Goal: Information Seeking & Learning: Learn about a topic

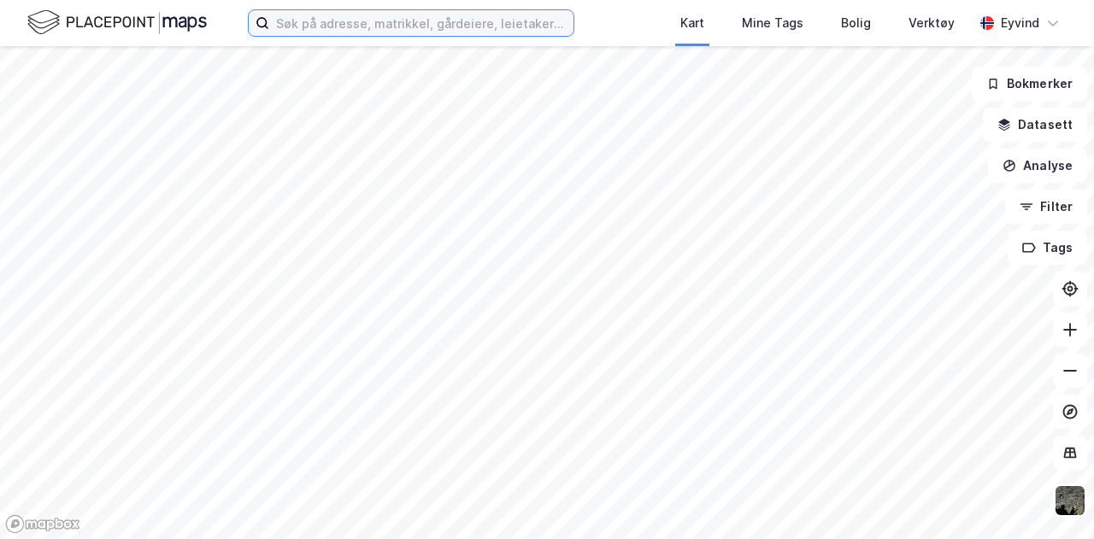
click at [321, 26] on input at bounding box center [421, 23] width 304 height 26
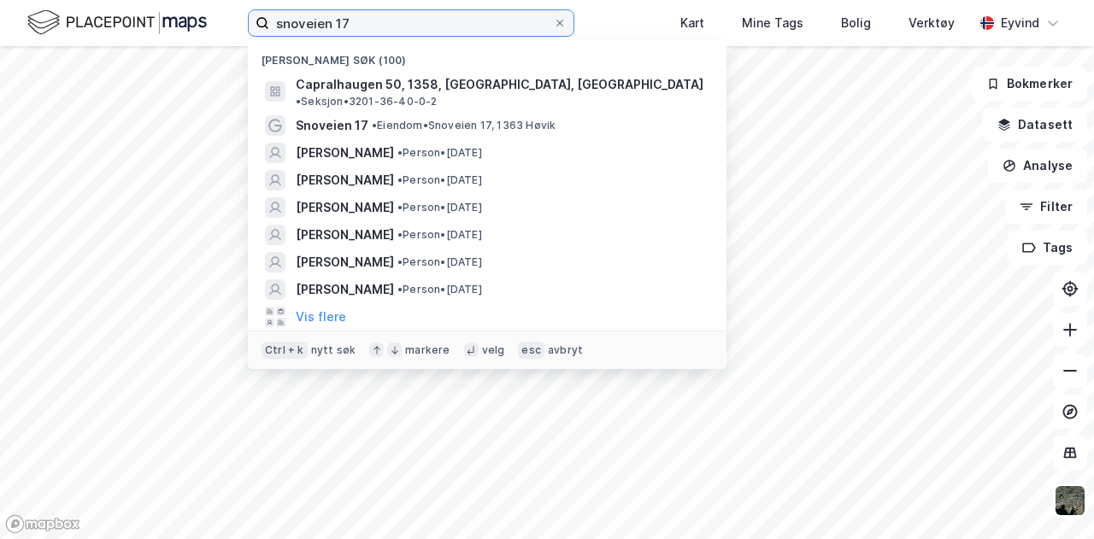
type input "snoveien 17"
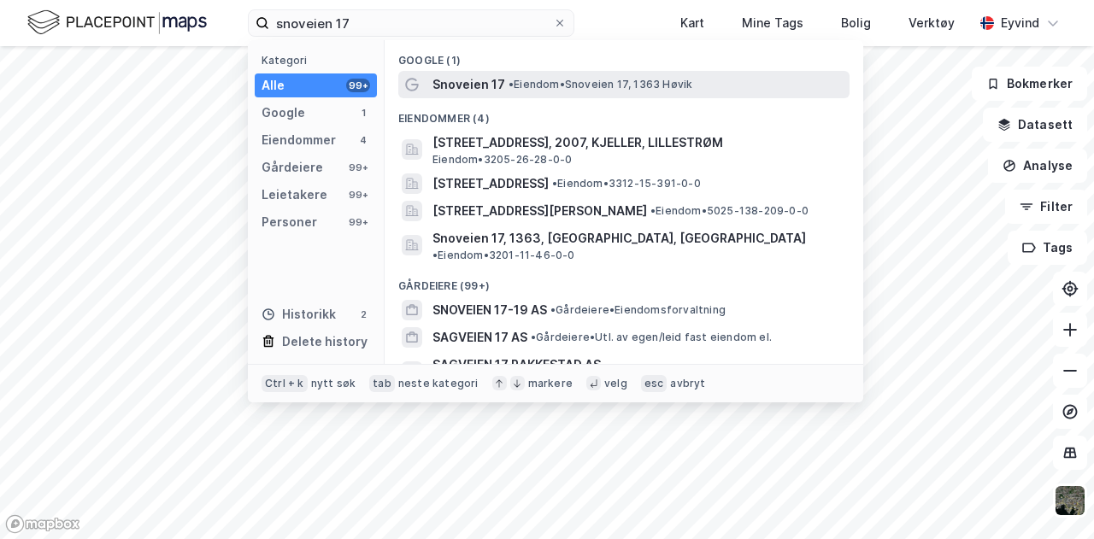
click at [482, 73] on div "Snoveien 17 • Eiendom • [STREET_ADDRESS]" at bounding box center [623, 84] width 451 height 27
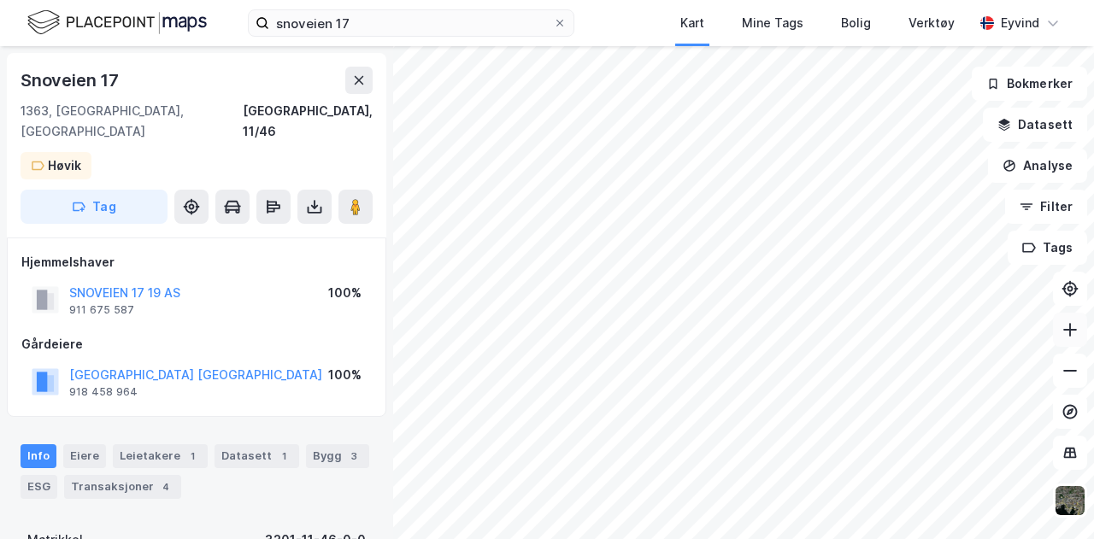
click at [1074, 333] on icon at bounding box center [1070, 329] width 17 height 17
click at [1034, 246] on icon "button" at bounding box center [1029, 248] width 14 height 14
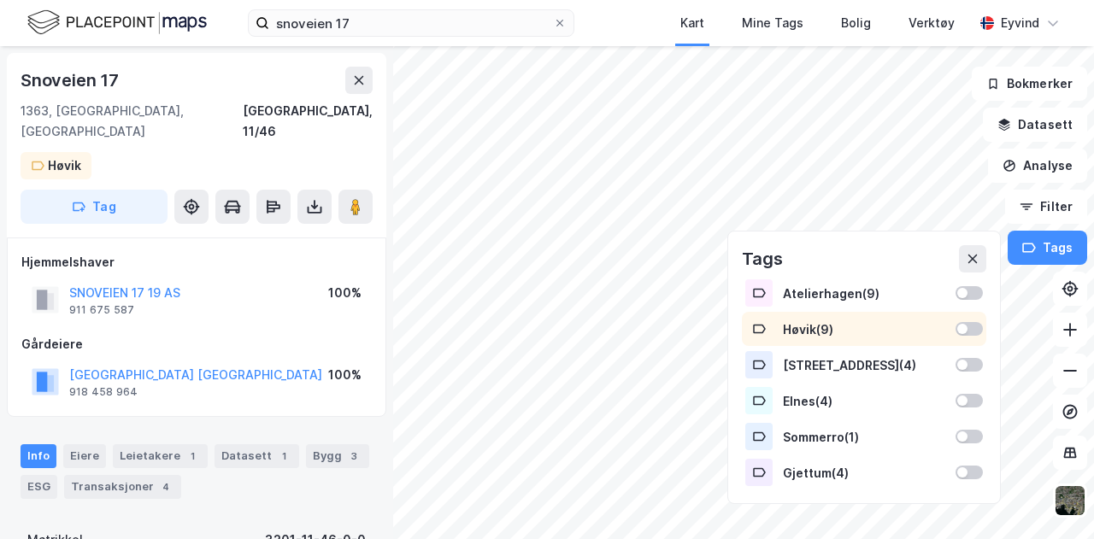
click at [973, 321] on div "Høvik ( 9 )" at bounding box center [864, 329] width 244 height 34
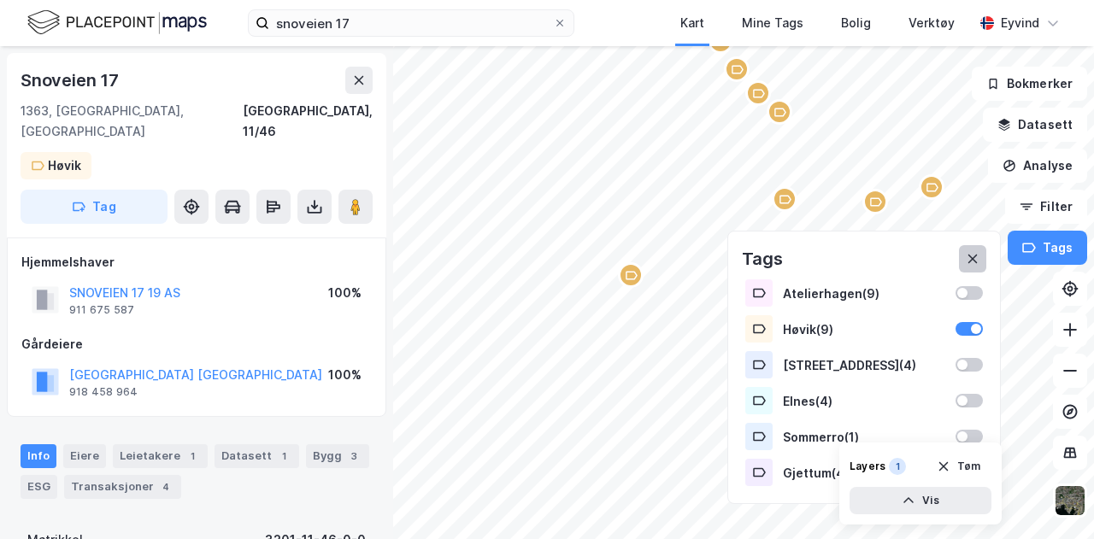
click at [977, 261] on icon at bounding box center [972, 259] width 9 height 9
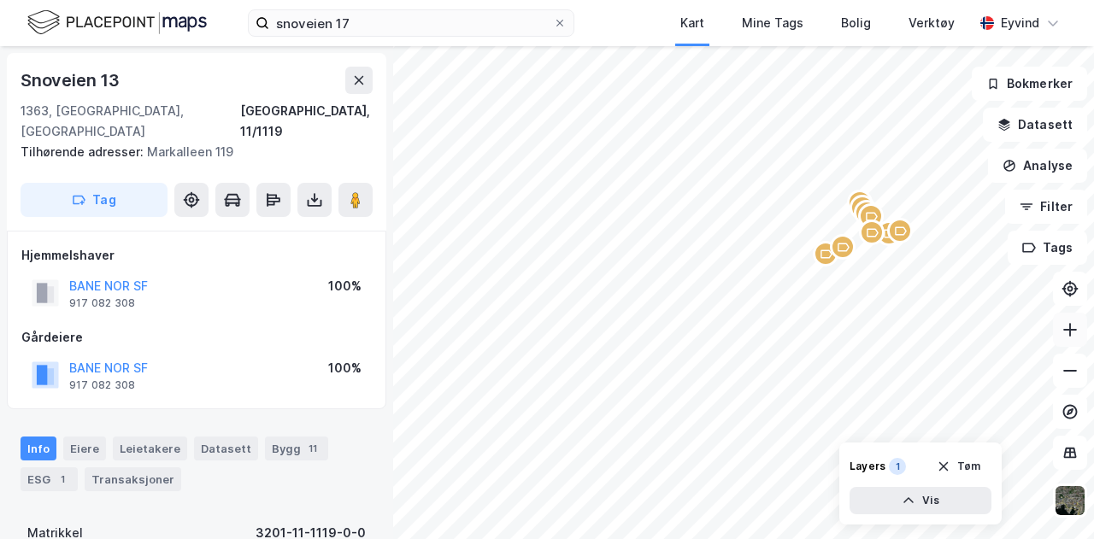
click at [1072, 321] on button at bounding box center [1070, 330] width 34 height 34
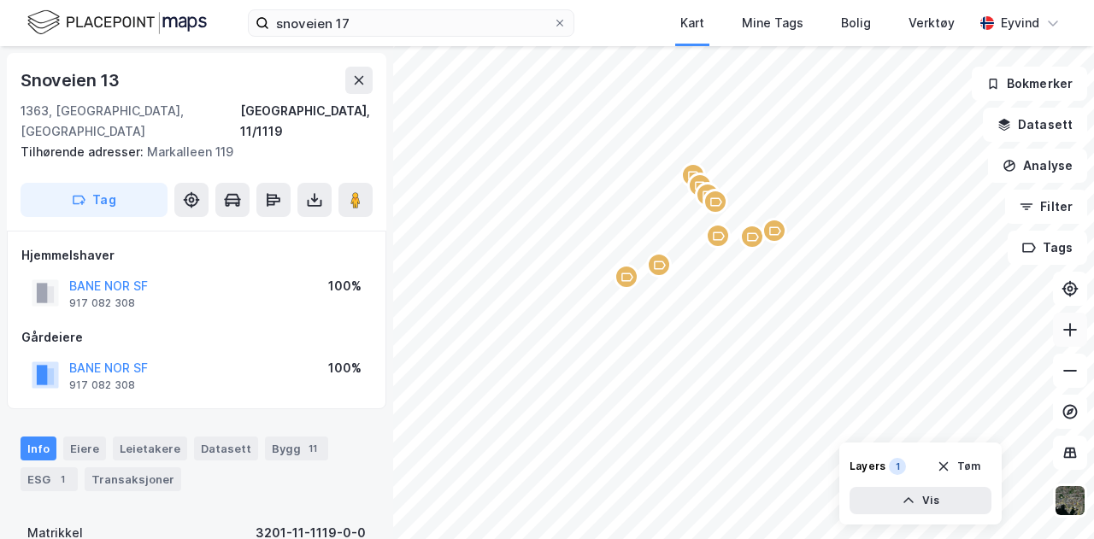
click at [1081, 336] on button at bounding box center [1070, 330] width 34 height 34
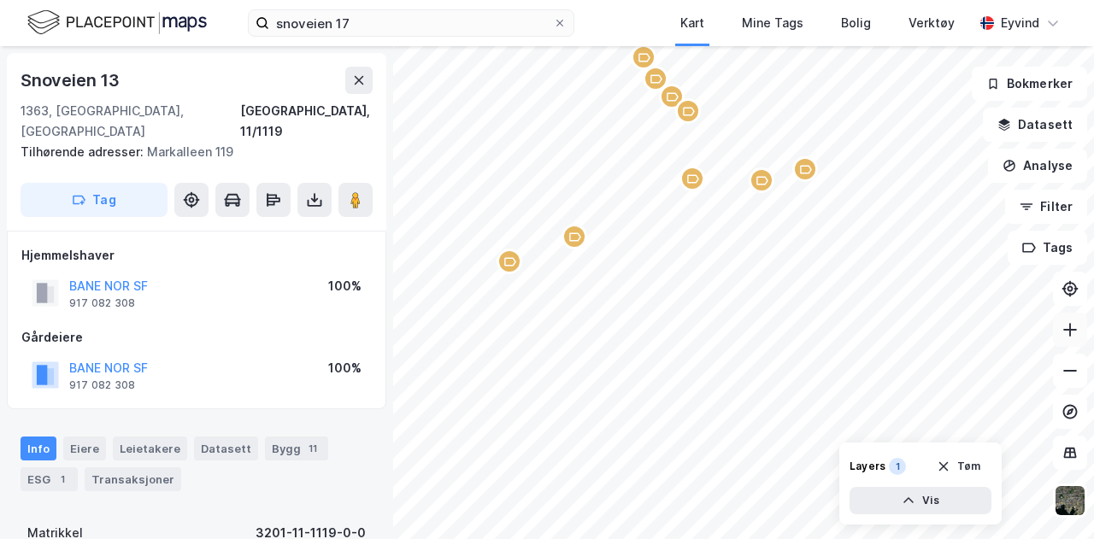
click at [1081, 336] on button at bounding box center [1070, 330] width 34 height 34
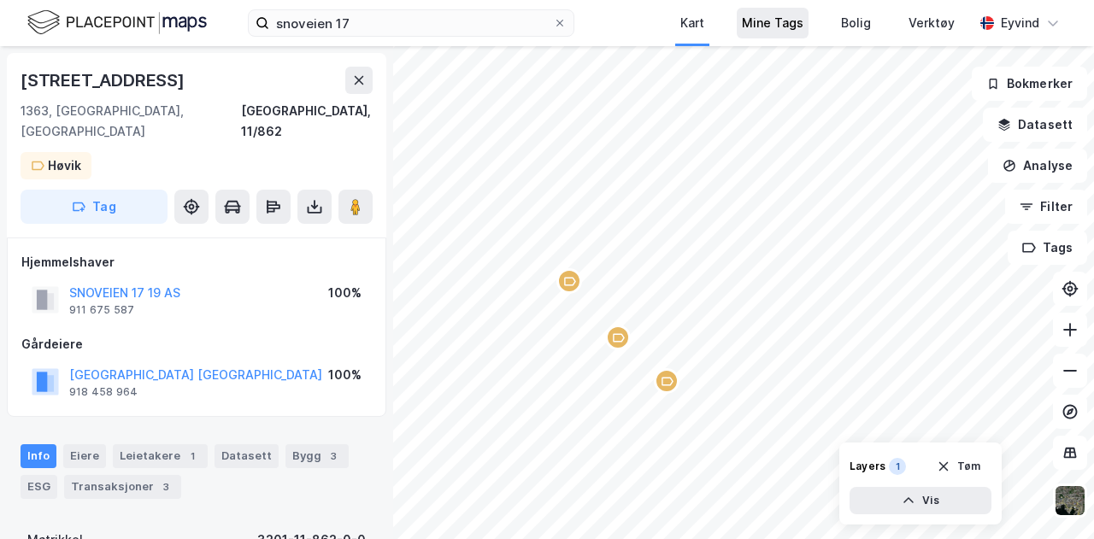
click at [783, 20] on div "Mine Tags" at bounding box center [773, 23] width 62 height 21
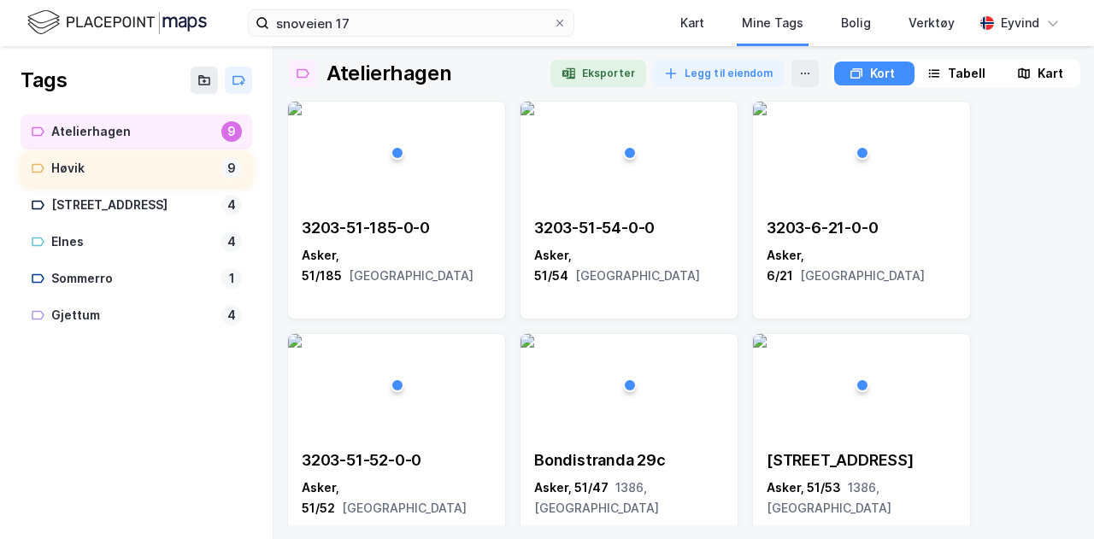
click at [92, 165] on div "Høvik" at bounding box center [132, 168] width 163 height 21
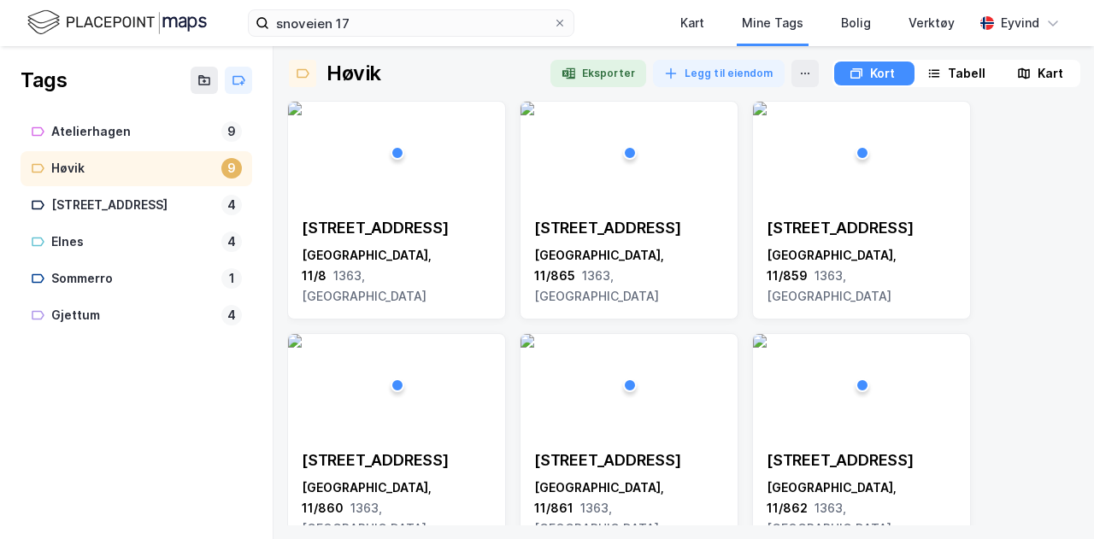
click at [968, 76] on div "Tabell" at bounding box center [967, 73] width 38 height 21
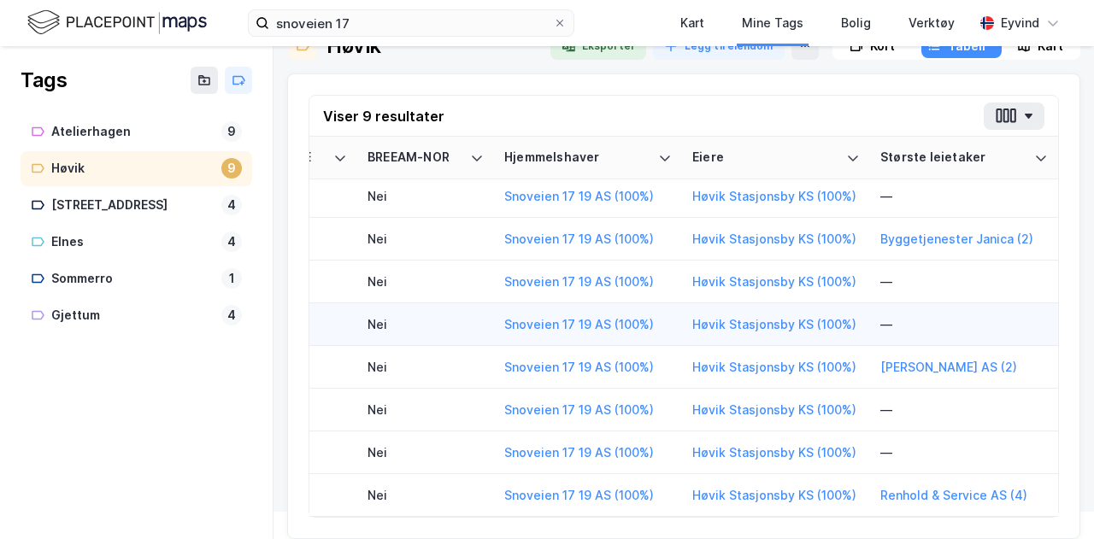
scroll to position [52, 2872]
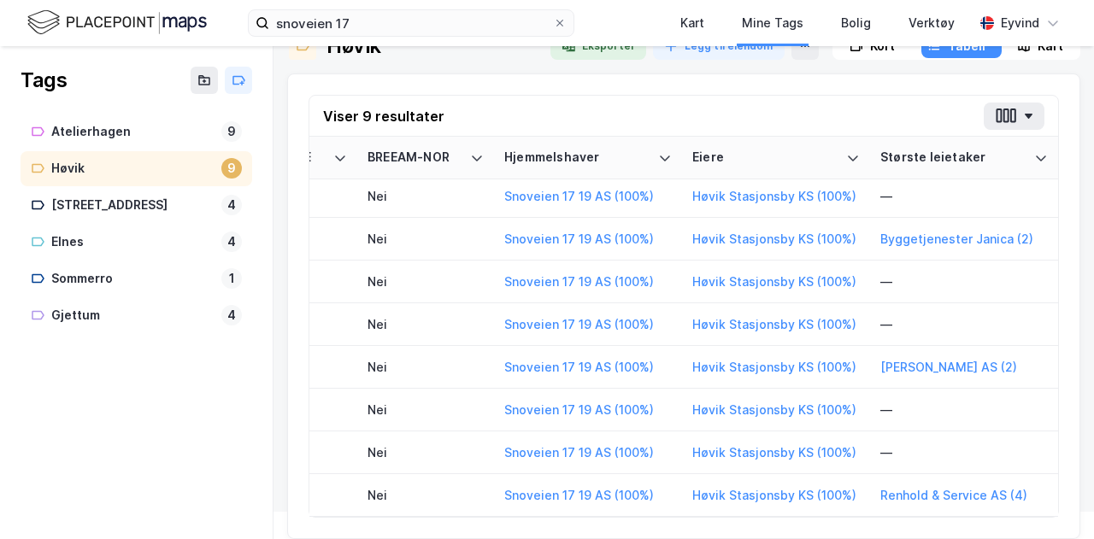
click at [46, 23] on img at bounding box center [116, 23] width 179 height 30
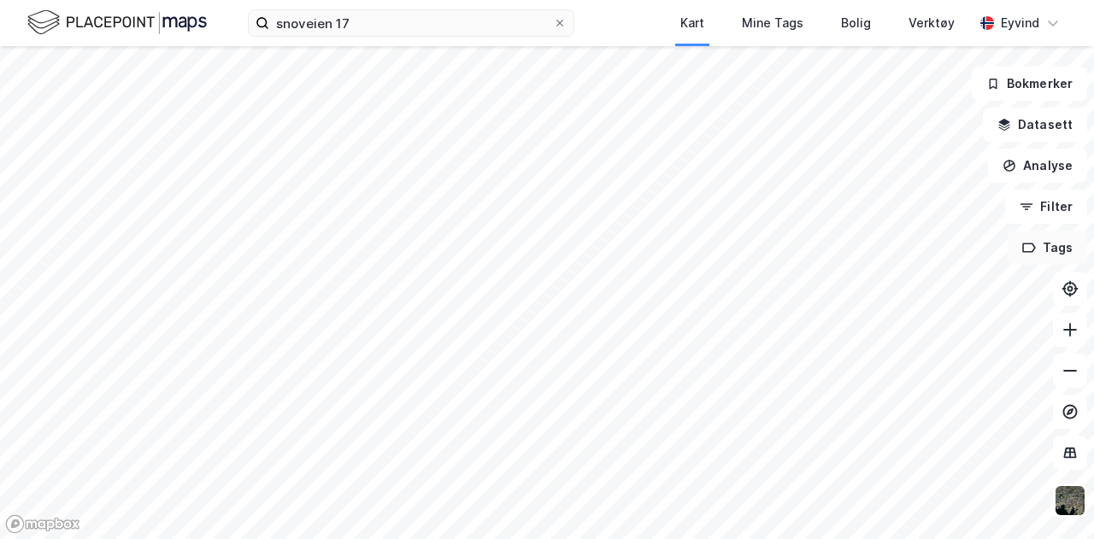
click at [1031, 252] on icon "button" at bounding box center [1029, 248] width 12 height 9
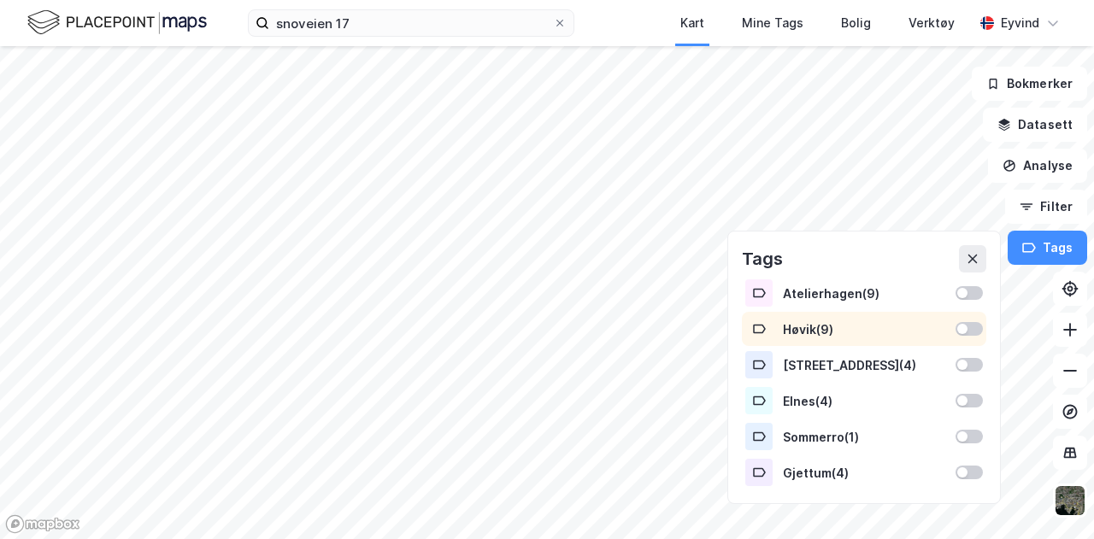
click at [968, 327] on div at bounding box center [962, 329] width 10 height 10
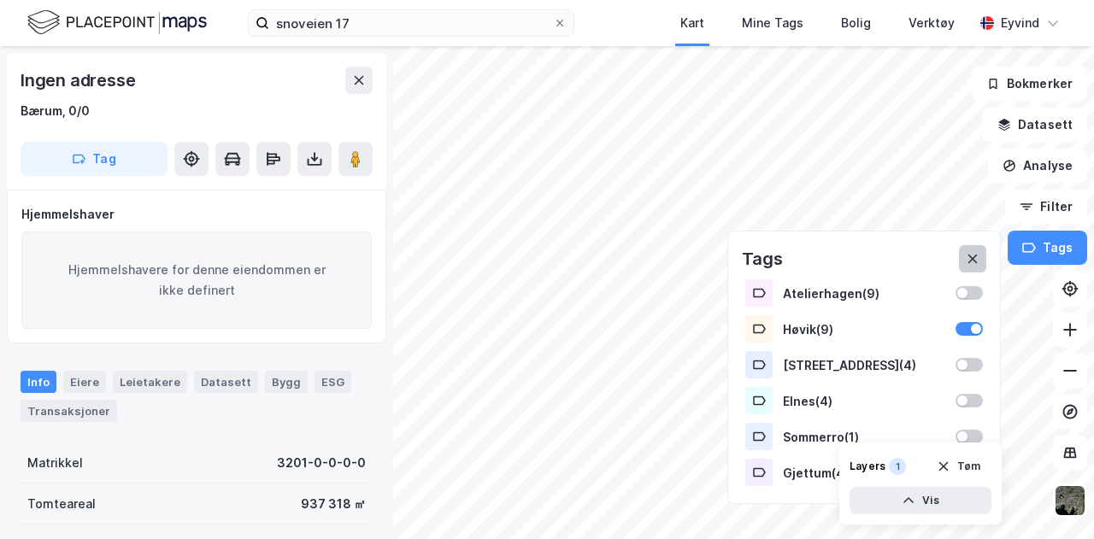
click at [973, 259] on icon at bounding box center [973, 259] width 14 height 14
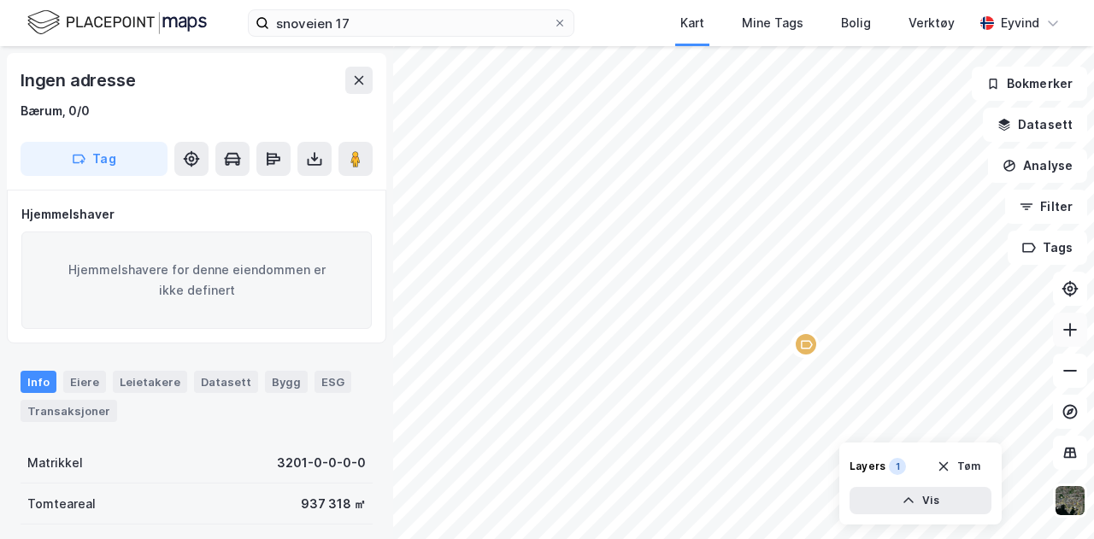
click at [1071, 331] on icon at bounding box center [1070, 329] width 17 height 17
click at [1076, 333] on icon at bounding box center [1070, 329] width 17 height 17
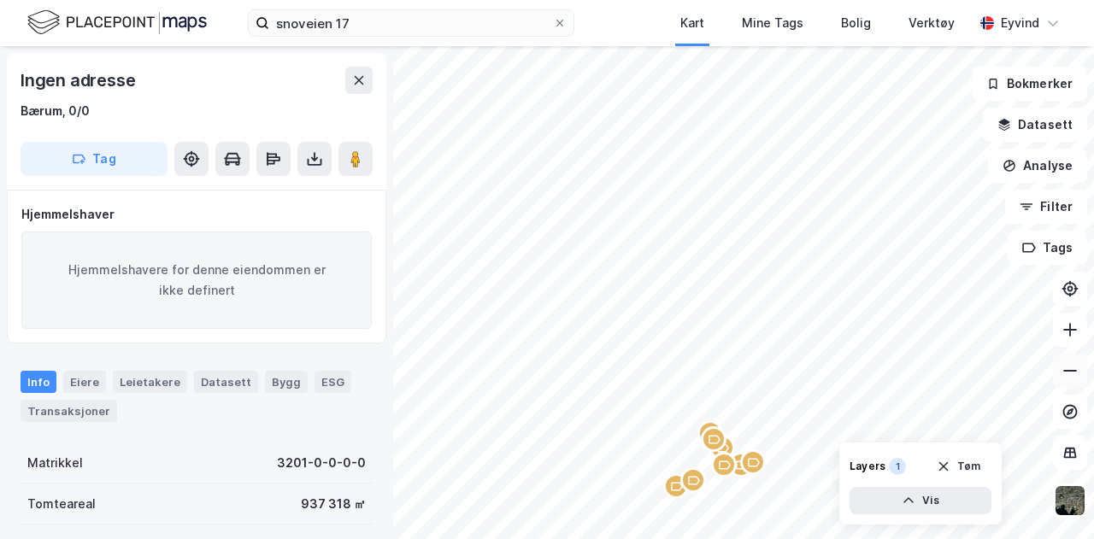
click at [1079, 368] on button at bounding box center [1070, 371] width 34 height 34
click at [1077, 326] on icon at bounding box center [1070, 329] width 17 height 17
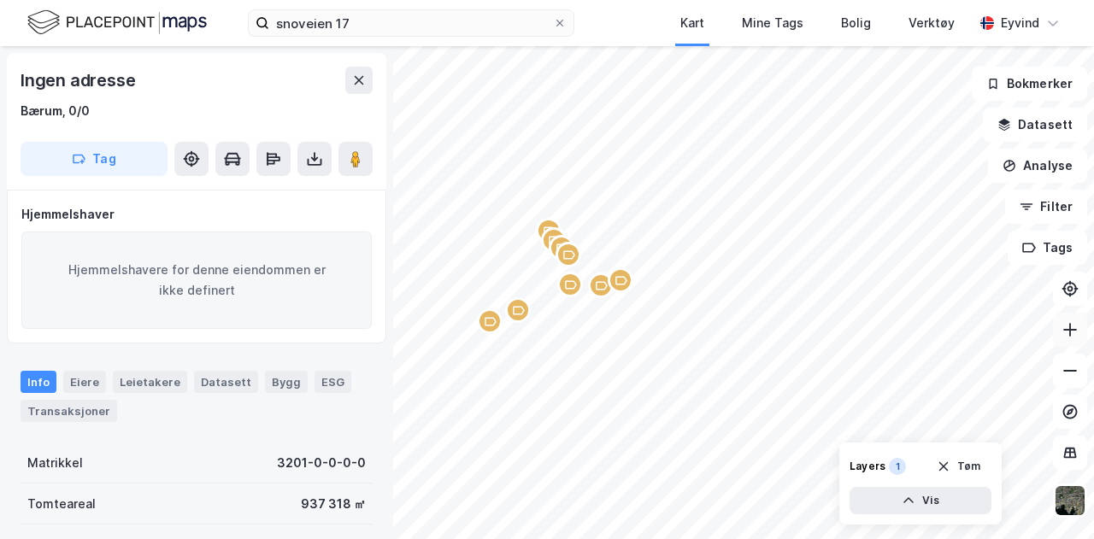
click at [1071, 340] on button at bounding box center [1070, 330] width 34 height 34
